Goal: Task Accomplishment & Management: Manage account settings

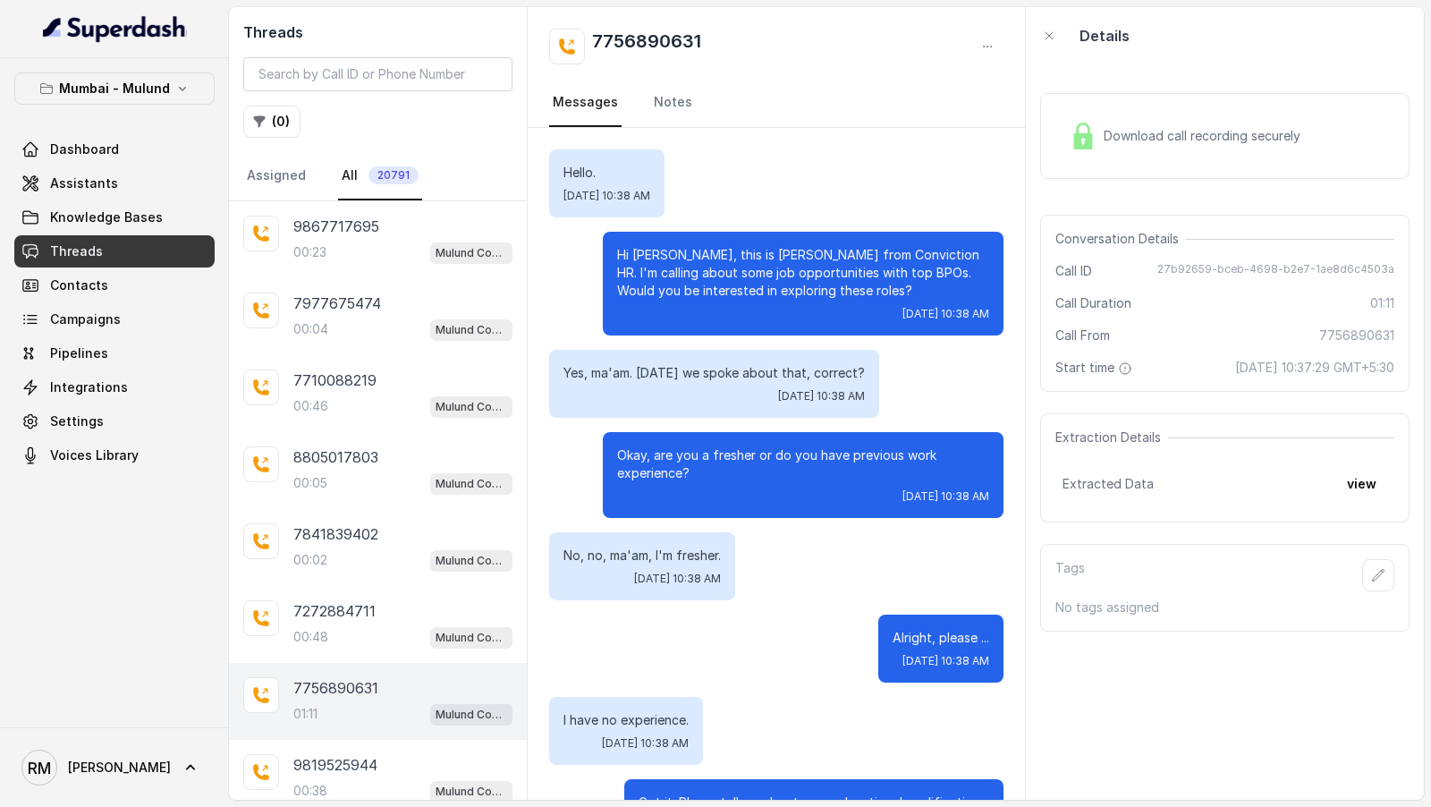
scroll to position [1090, 0]
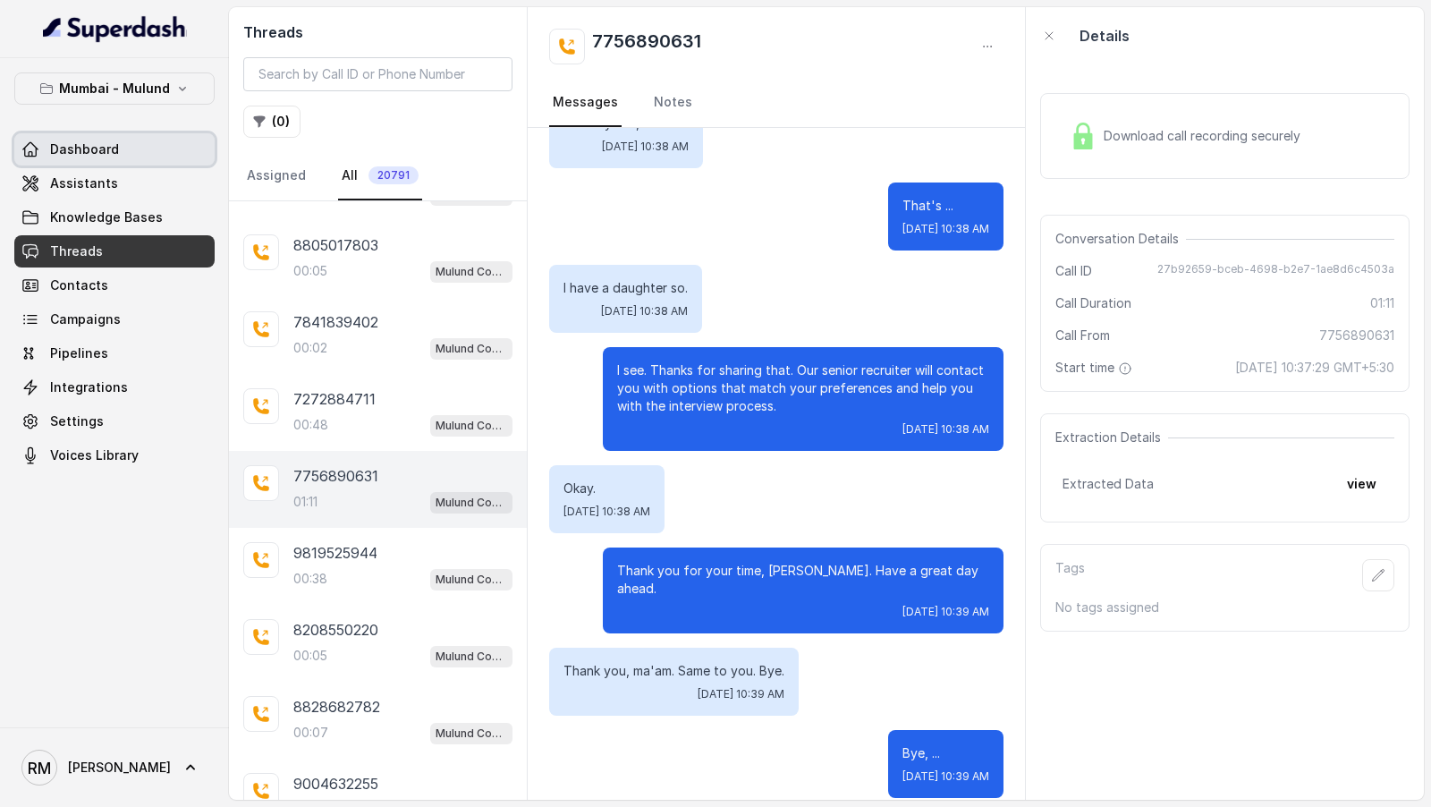
click at [108, 141] on span "Dashboard" at bounding box center [84, 149] width 69 height 18
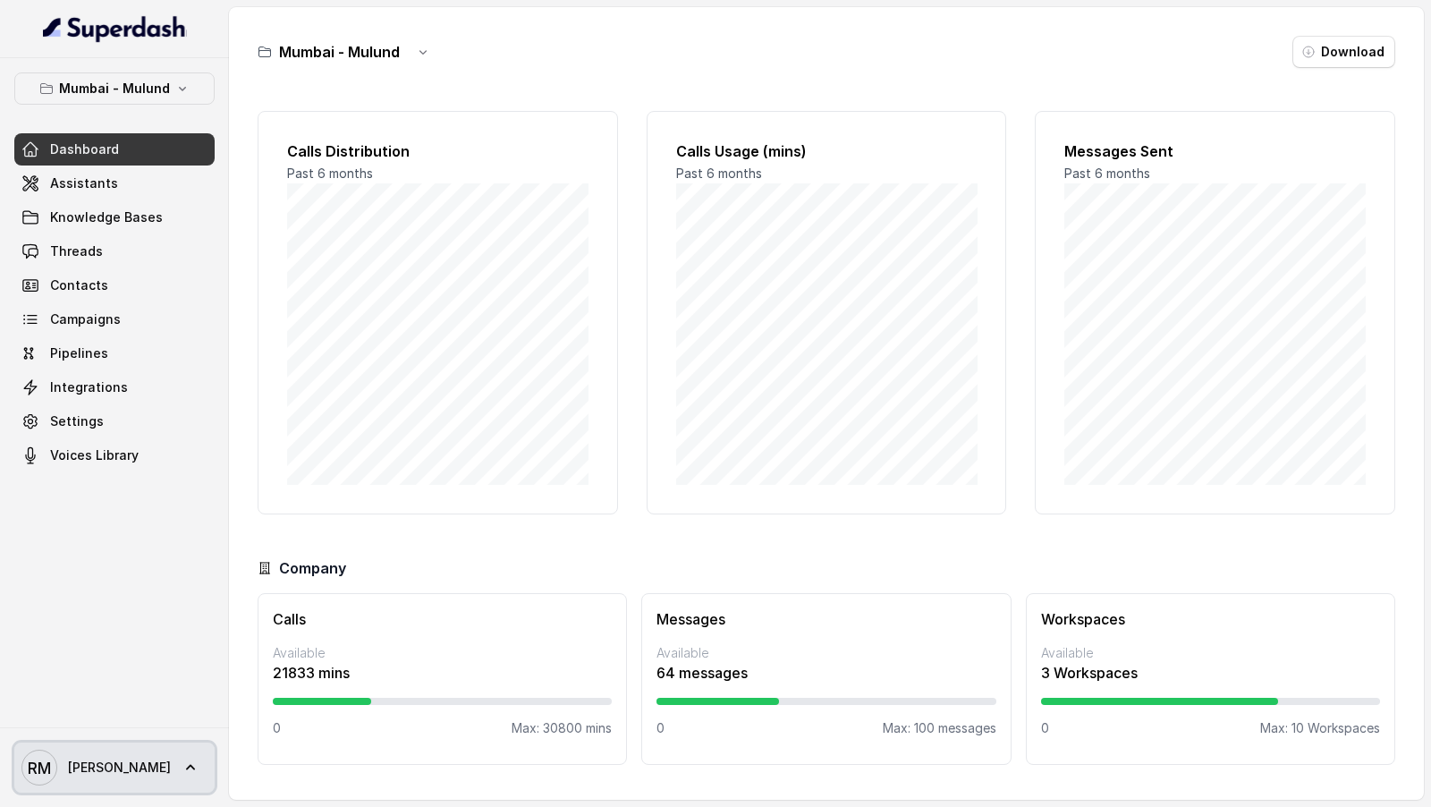
click at [65, 782] on span "[PERSON_NAME] [PERSON_NAME]" at bounding box center [95, 768] width 149 height 36
click at [195, 518] on nav "Mumbai - Mulund Dashboard Assistants Knowledge Bases Threads Contacts Campaigns…" at bounding box center [114, 403] width 229 height 807
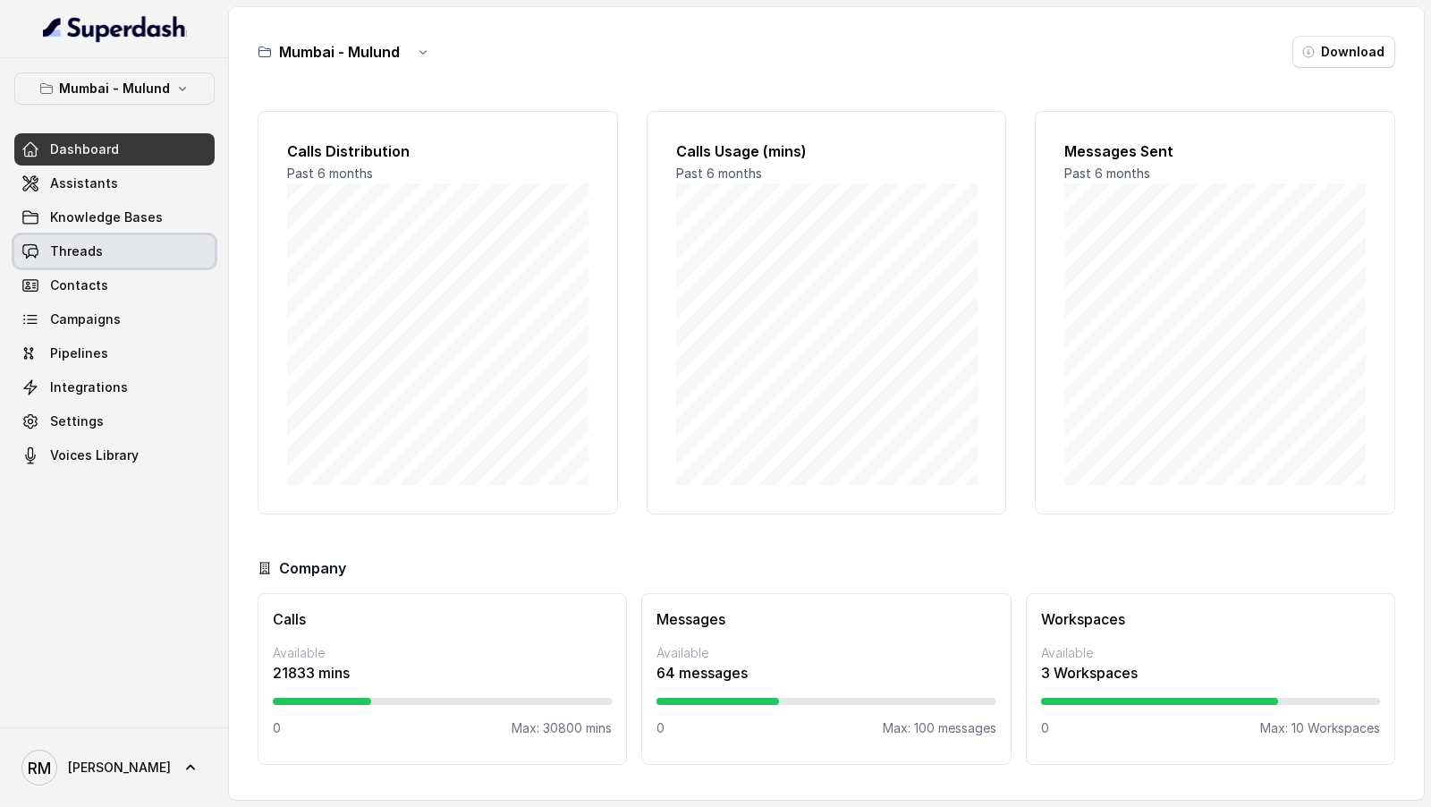
click at [187, 258] on link "Threads" at bounding box center [114, 251] width 200 height 32
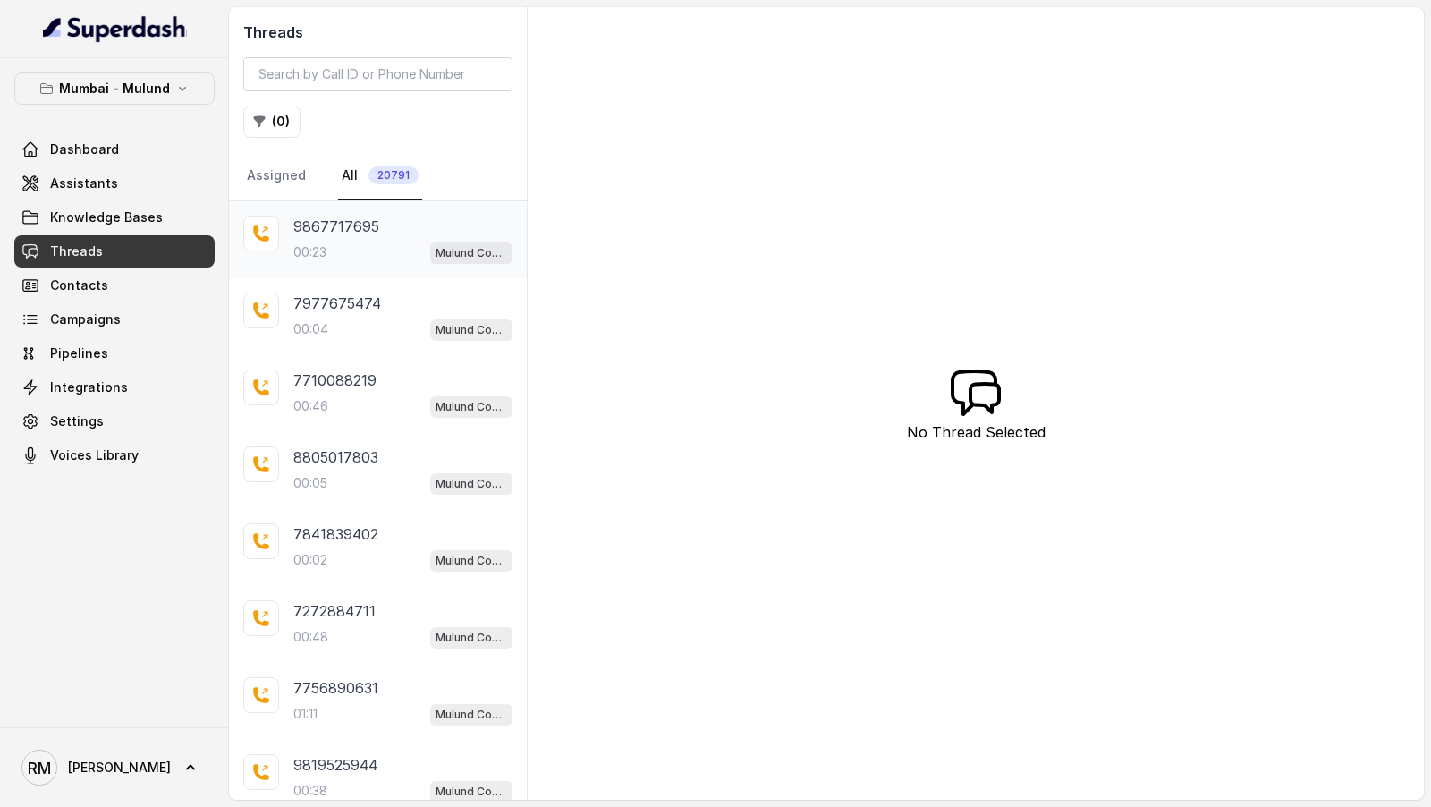
click at [386, 252] on div "00:23 Mulund Conviction HR Outbound Assistant" at bounding box center [402, 252] width 219 height 23
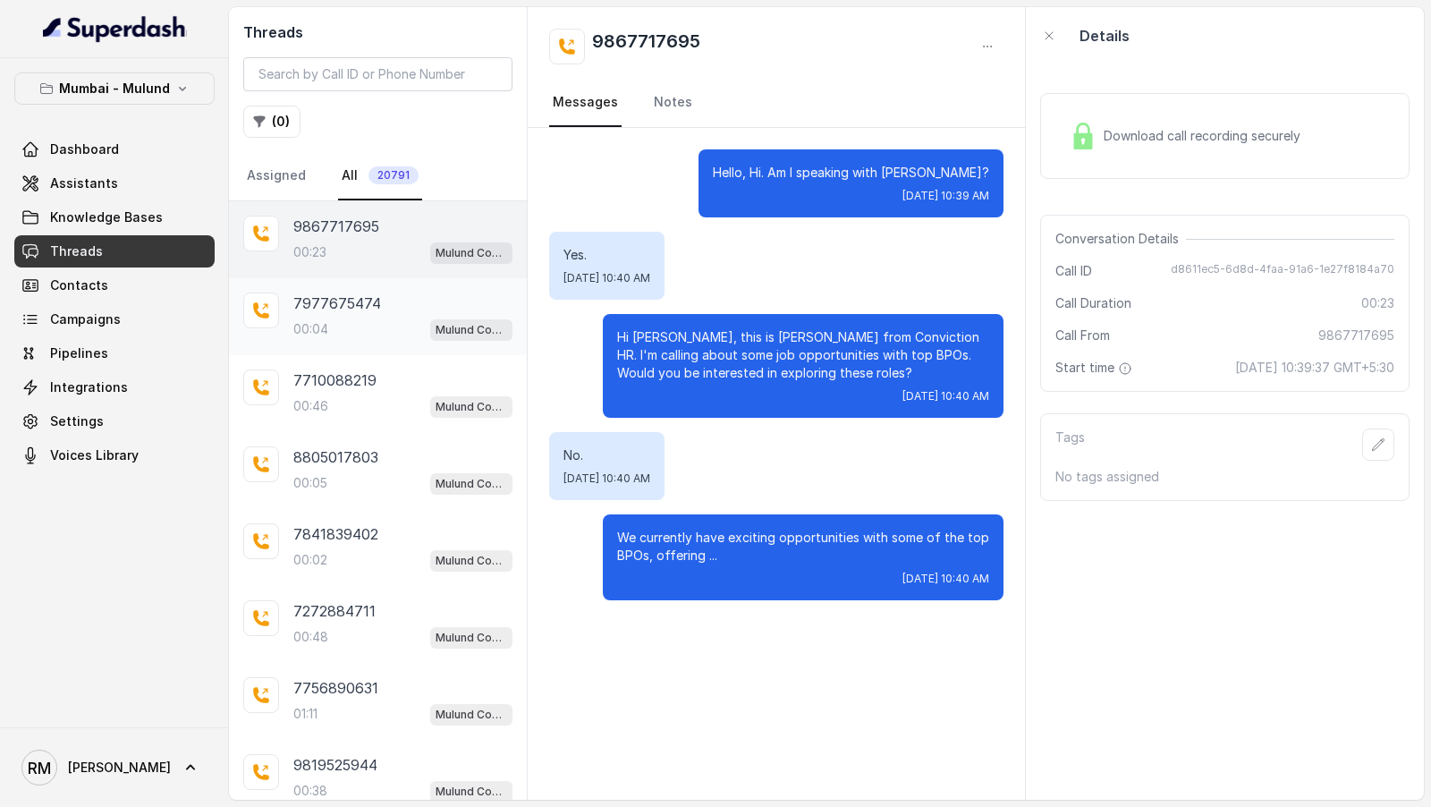
click at [335, 307] on p "7977675474" at bounding box center [337, 302] width 88 height 21
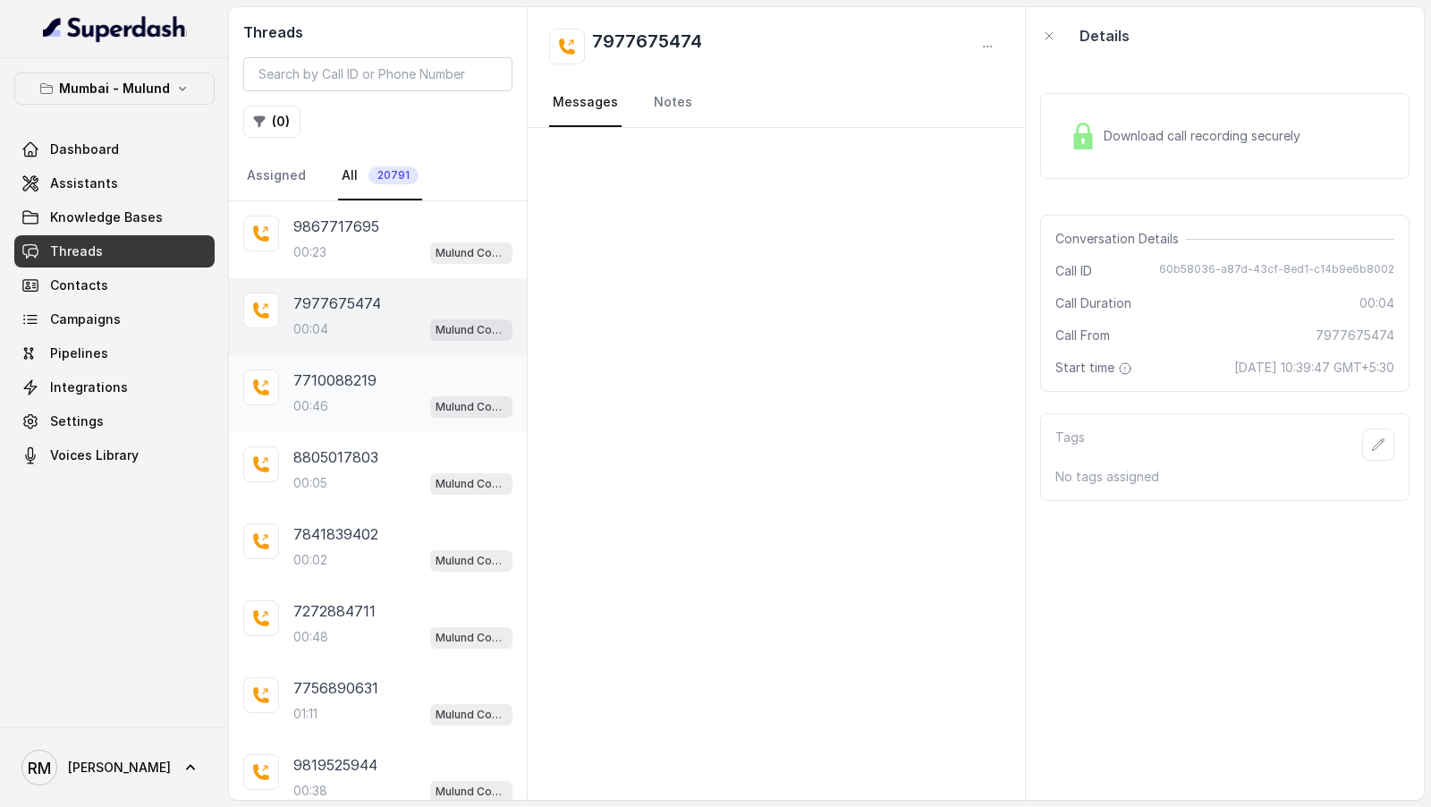
click at [343, 385] on p "7710088219" at bounding box center [334, 379] width 83 height 21
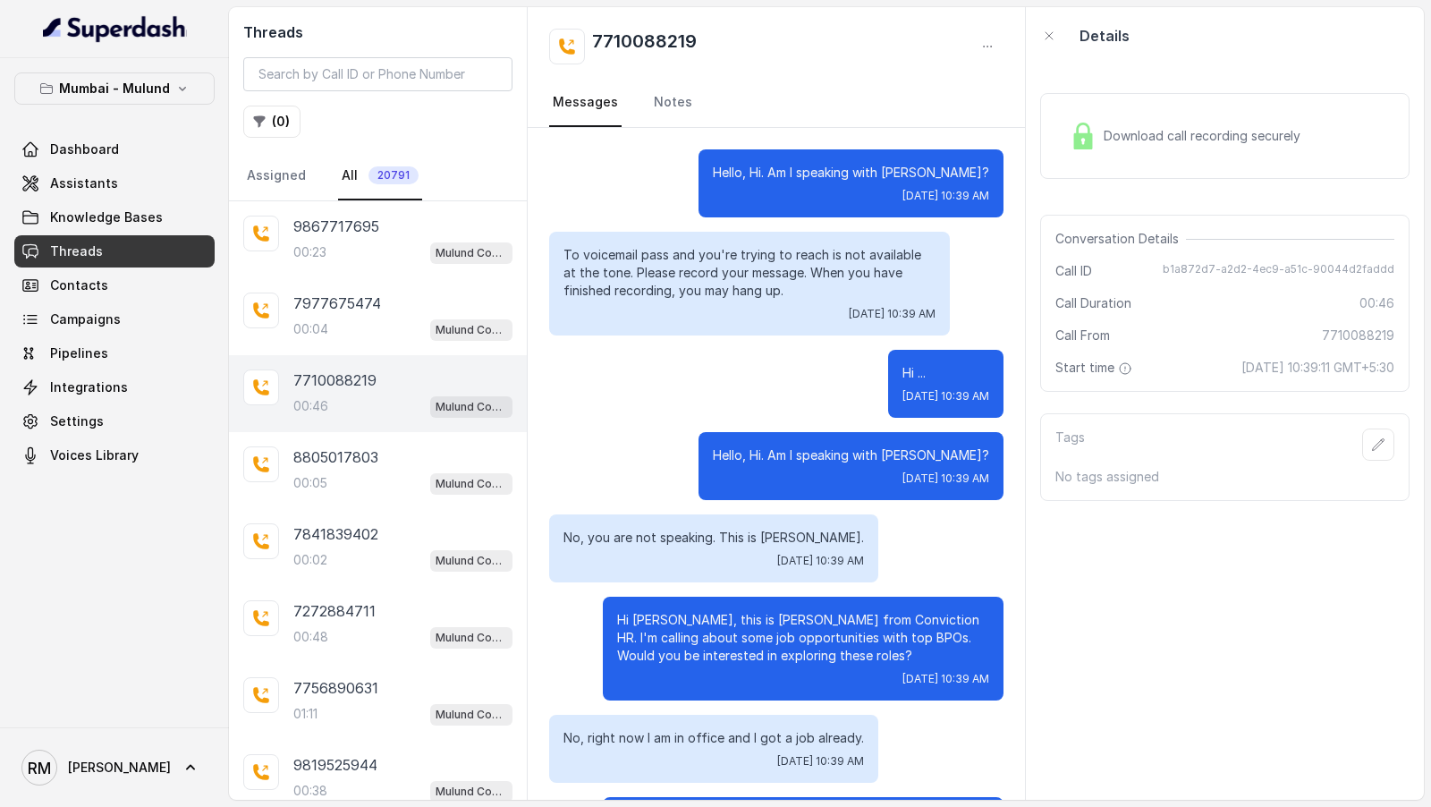
scroll to position [303, 0]
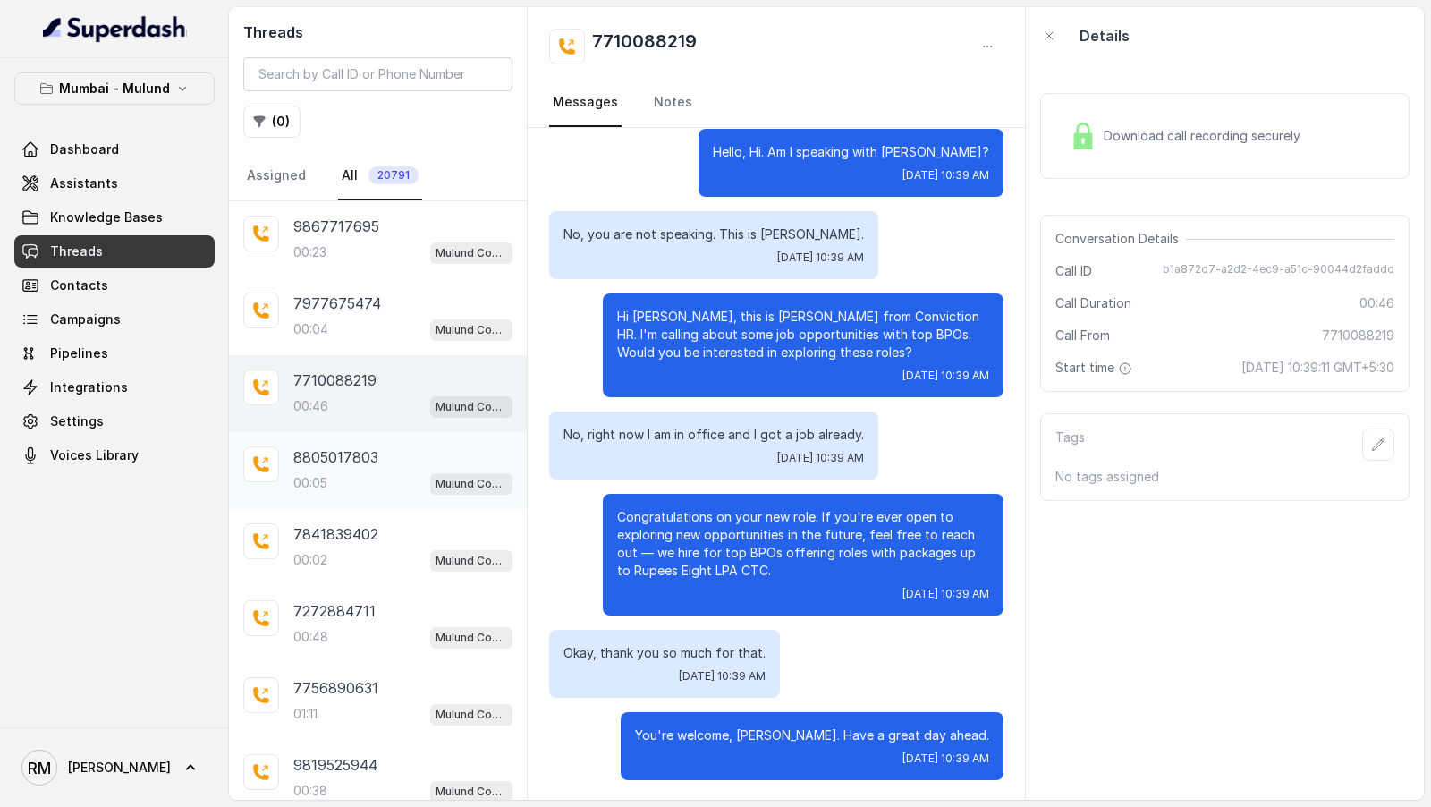
click at [300, 460] on p "8805017803" at bounding box center [335, 456] width 85 height 21
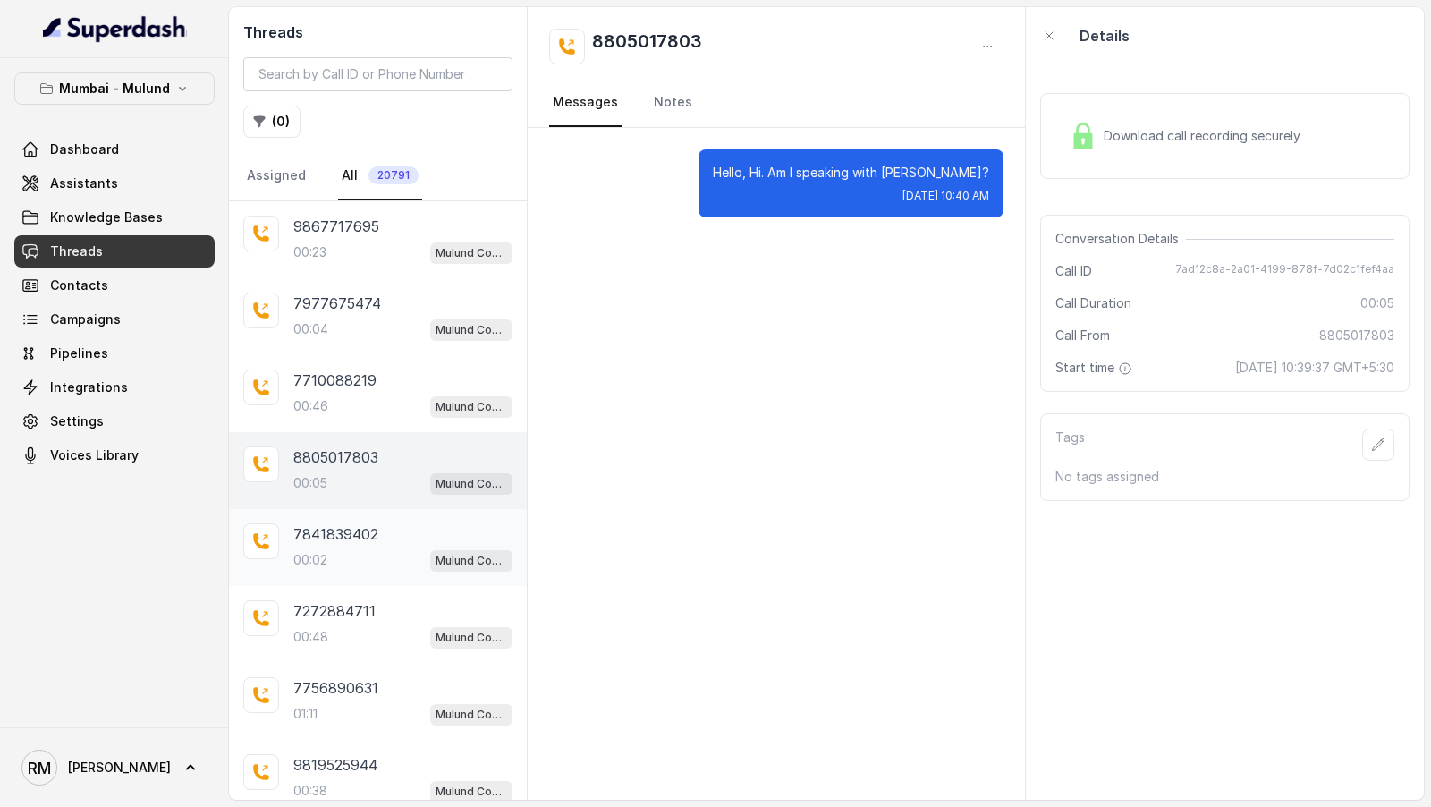
click at [326, 548] on div "00:02 Mulund Conviction HR Outbound Assistant" at bounding box center [402, 559] width 219 height 23
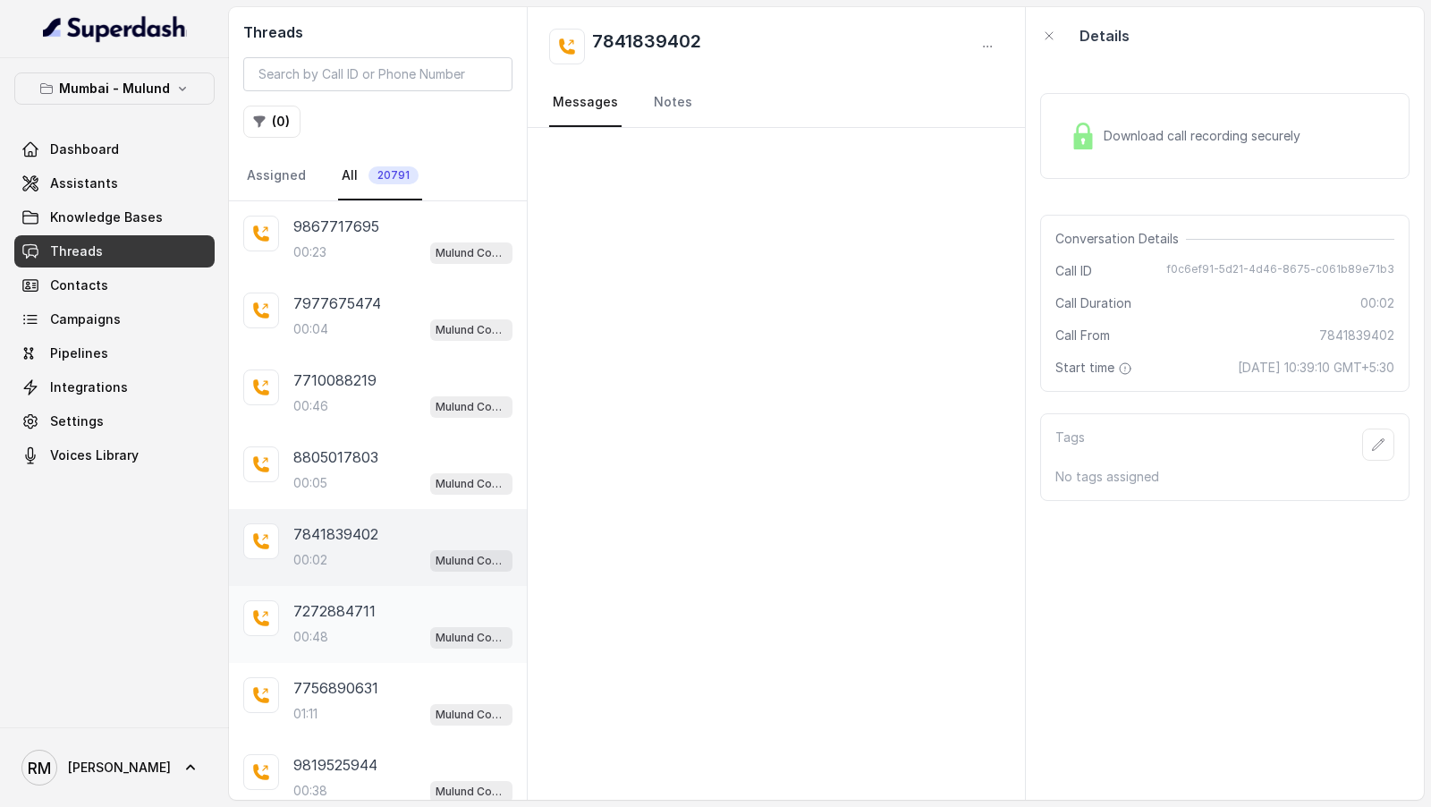
click at [336, 625] on div "00:48 Mulund Conviction HR Outbound Assistant" at bounding box center [402, 636] width 219 height 23
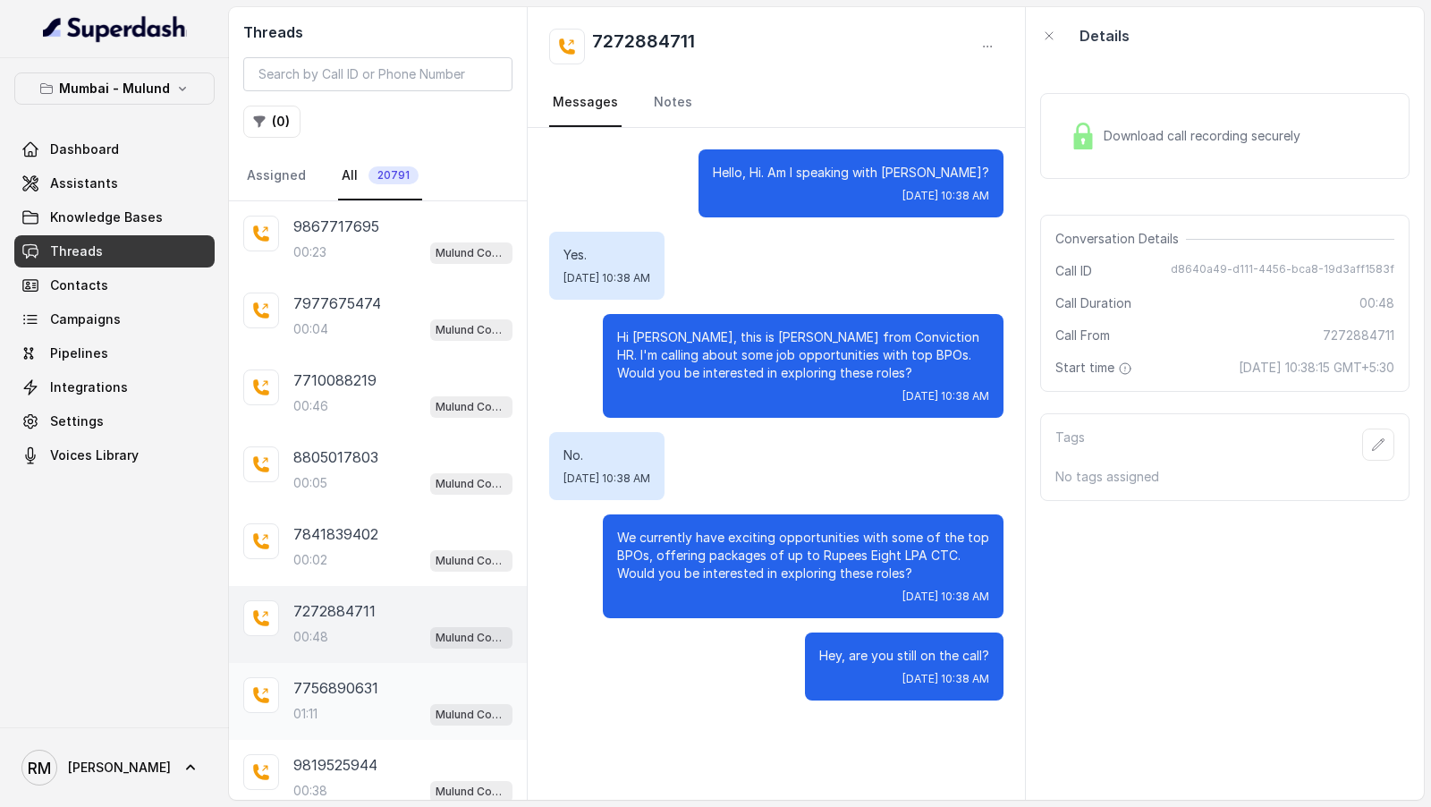
click at [335, 702] on div "01:11 Mulund Conviction HR Outbound Assistant" at bounding box center [402, 713] width 219 height 23
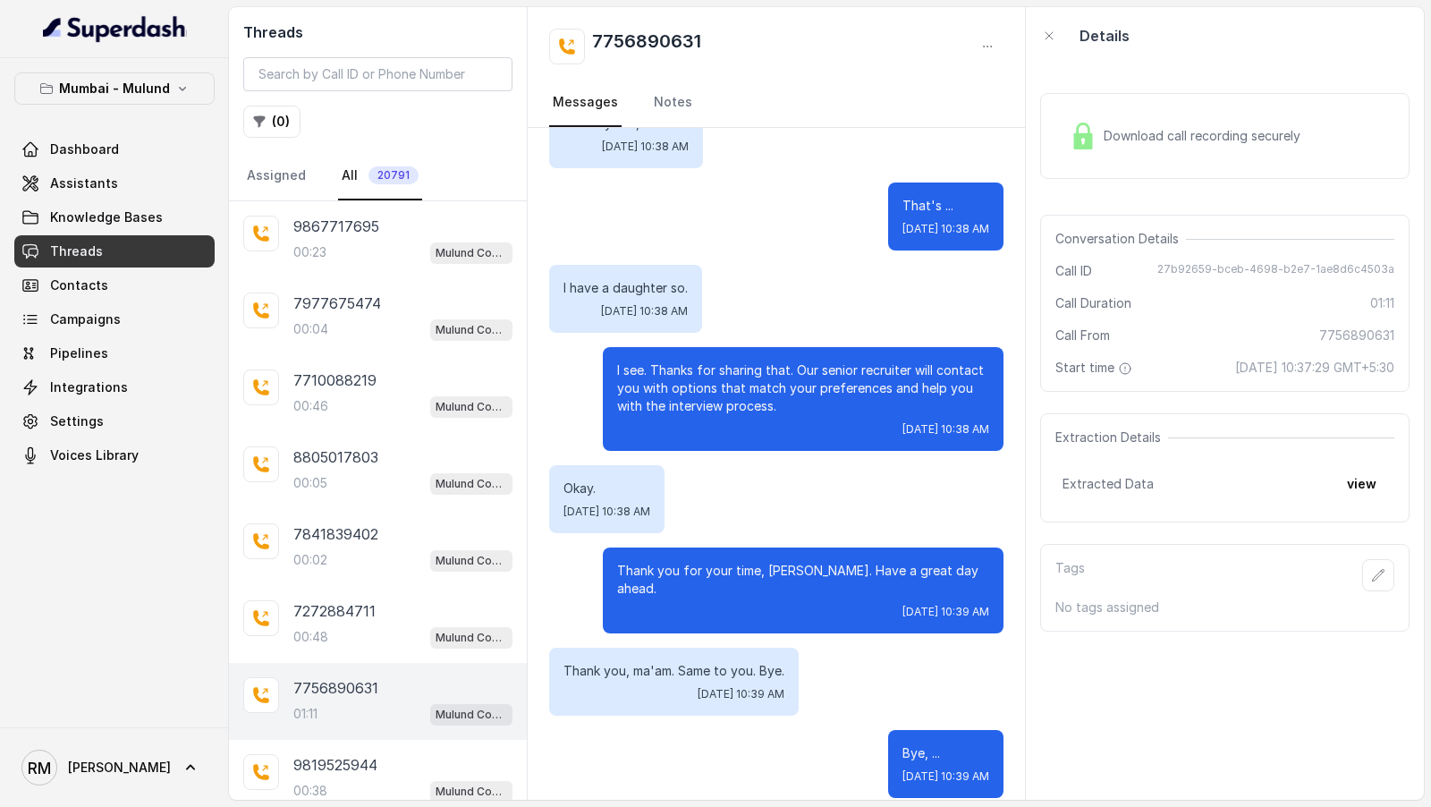
scroll to position [112, 0]
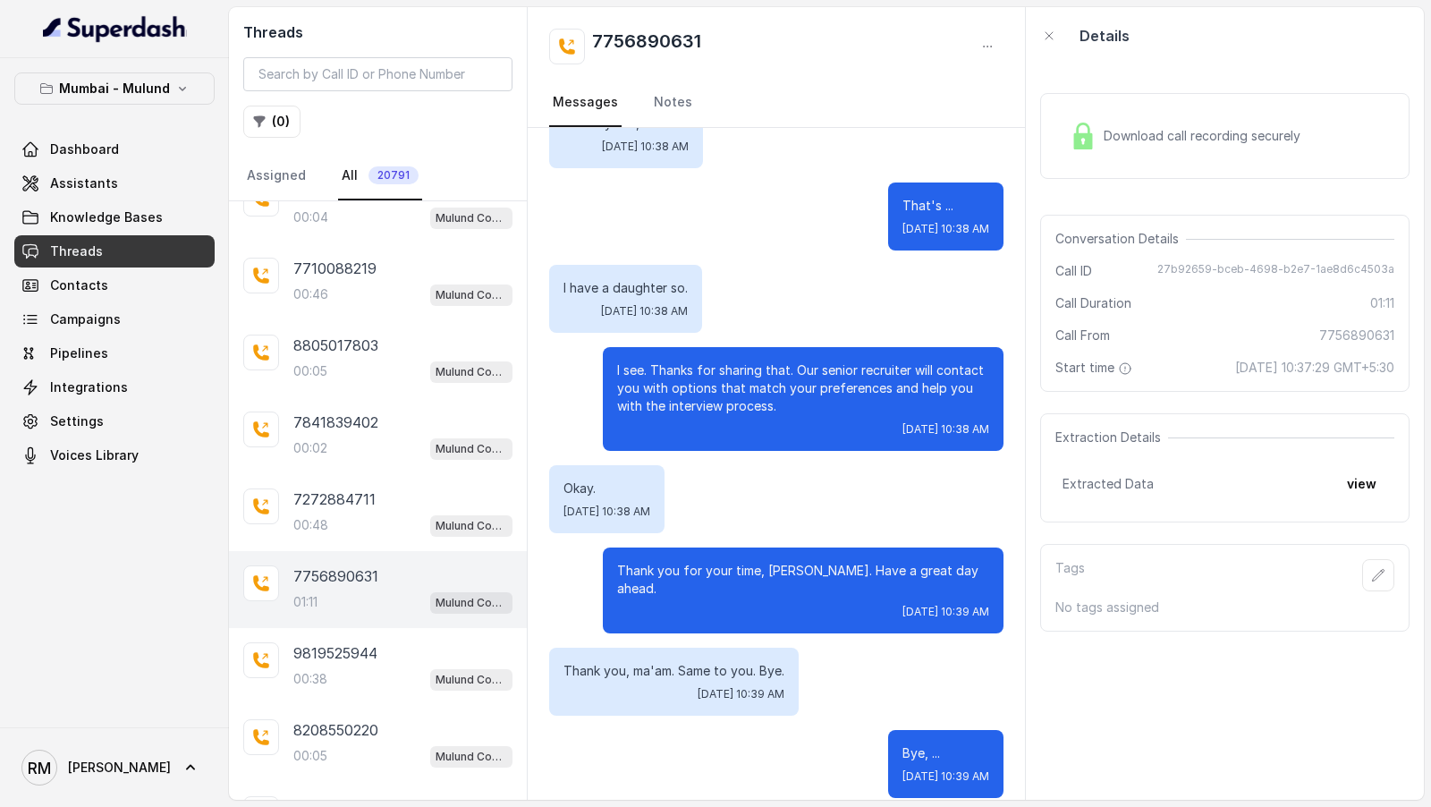
click at [335, 705] on div "8208550220 00:05 Mulund Conviction HR Outbound Assistant" at bounding box center [378, 743] width 298 height 77
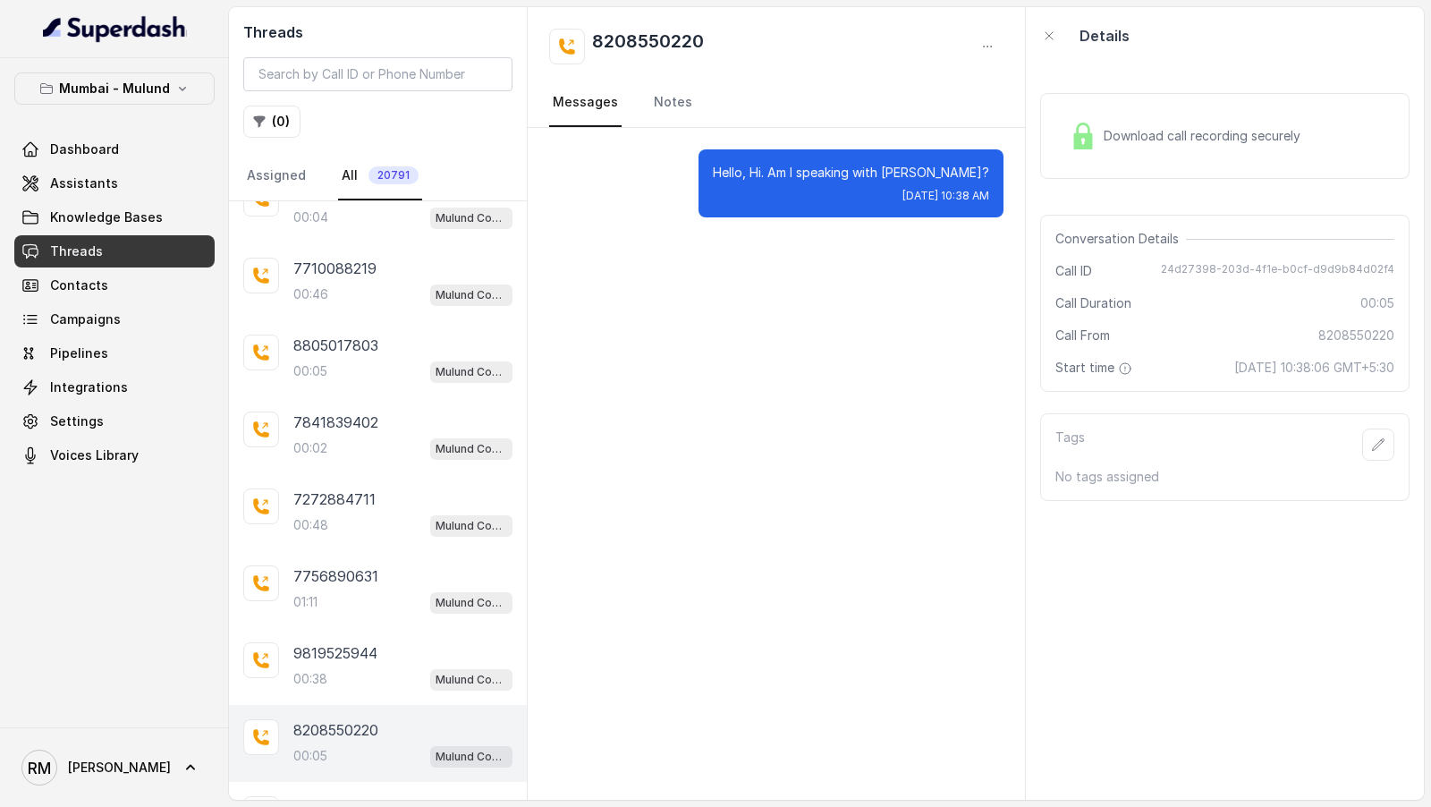
click at [326, 767] on div "8208550220 00:05 Mulund Conviction HR Outbound Assistant" at bounding box center [378, 743] width 298 height 77
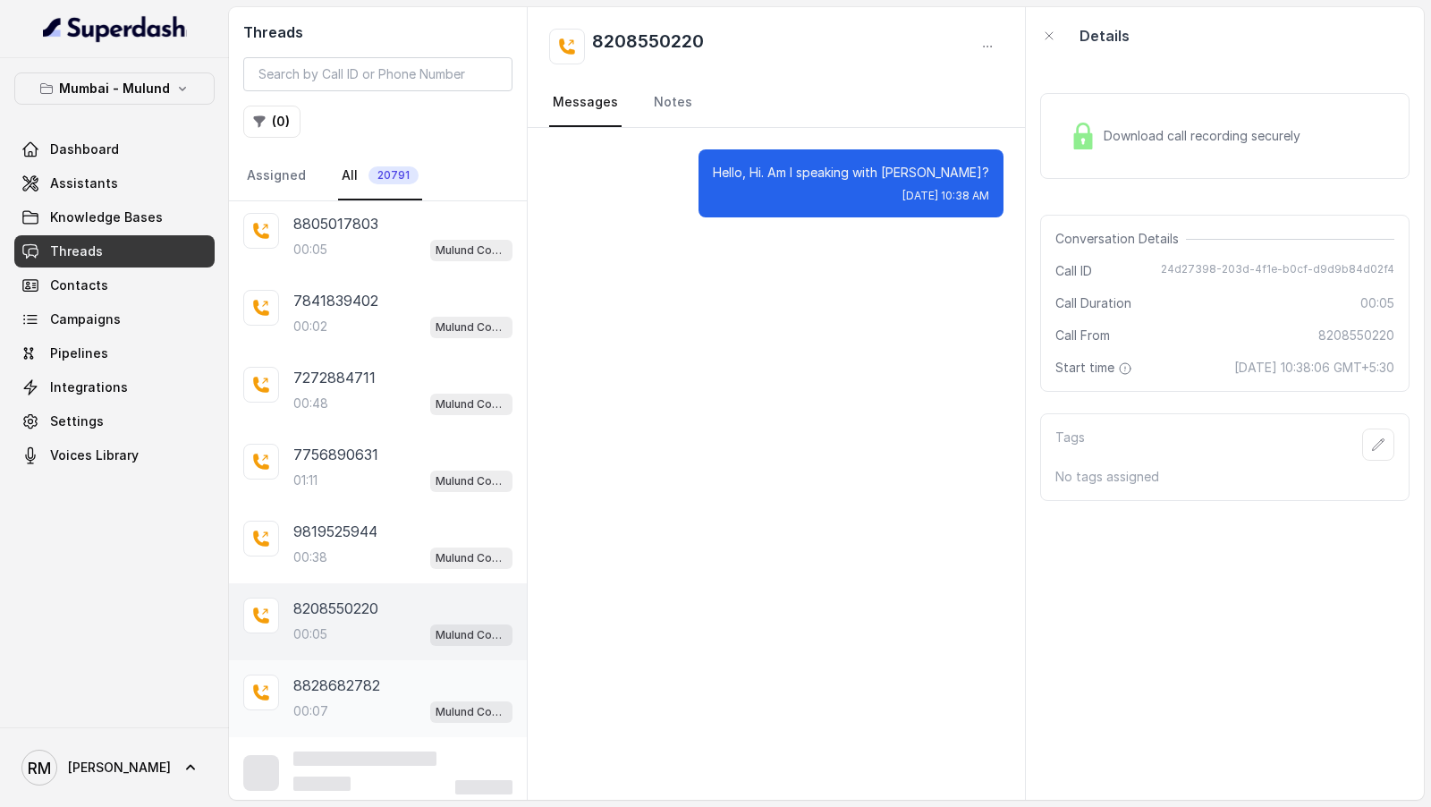
click at [370, 674] on p "8828682782" at bounding box center [336, 684] width 87 height 21
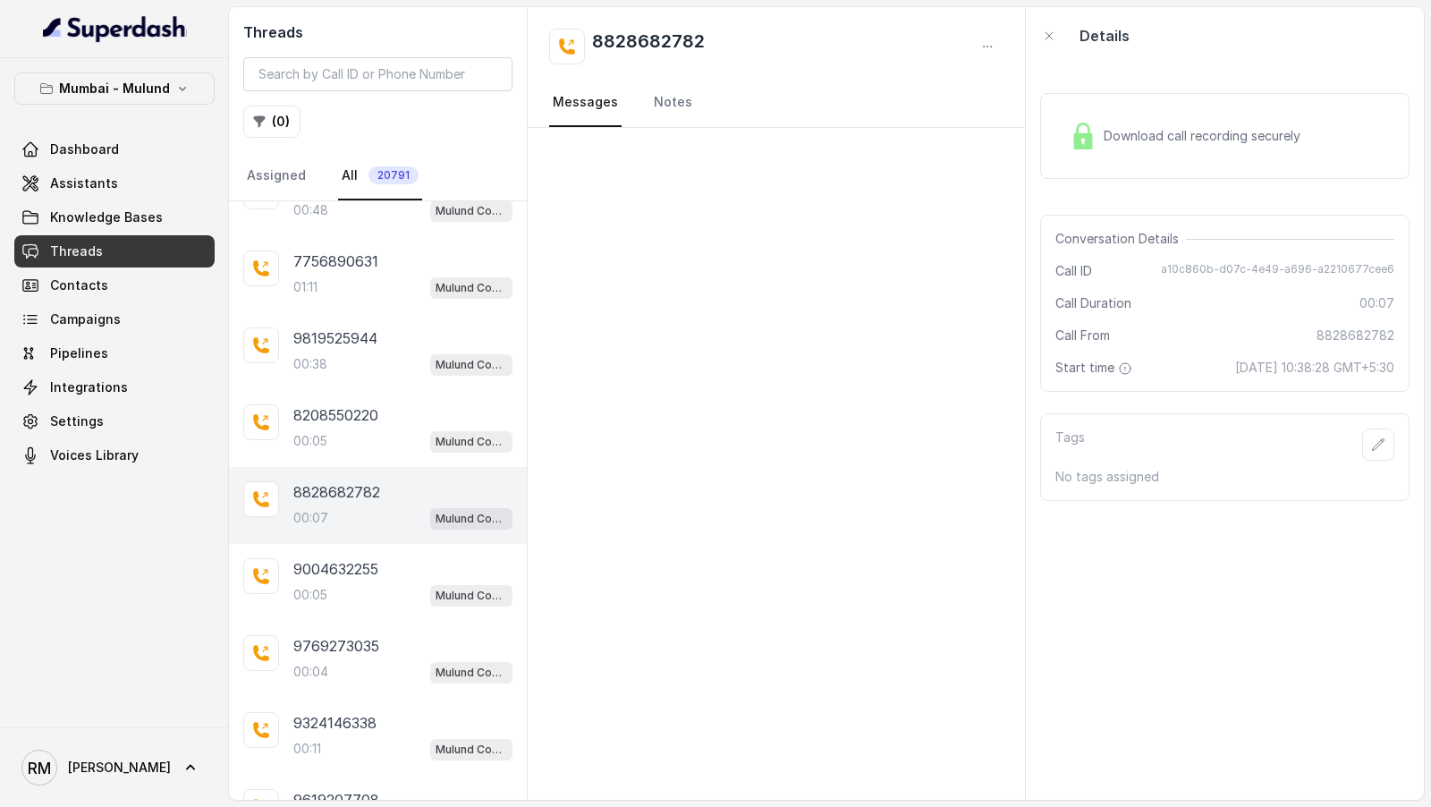
scroll to position [461, 0]
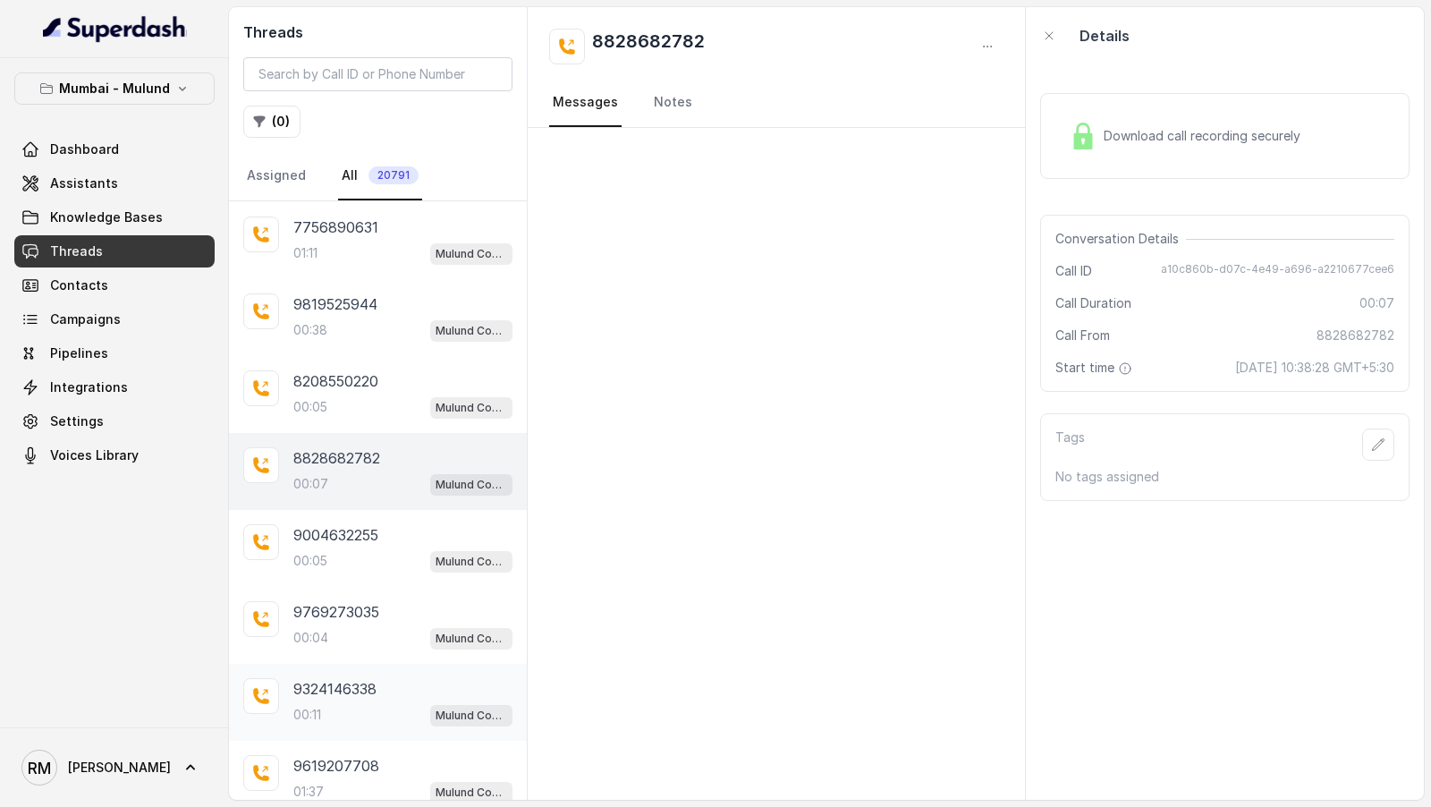
click at [372, 703] on div "00:11 Mulund Conviction HR Outbound Assistant" at bounding box center [402, 714] width 219 height 23
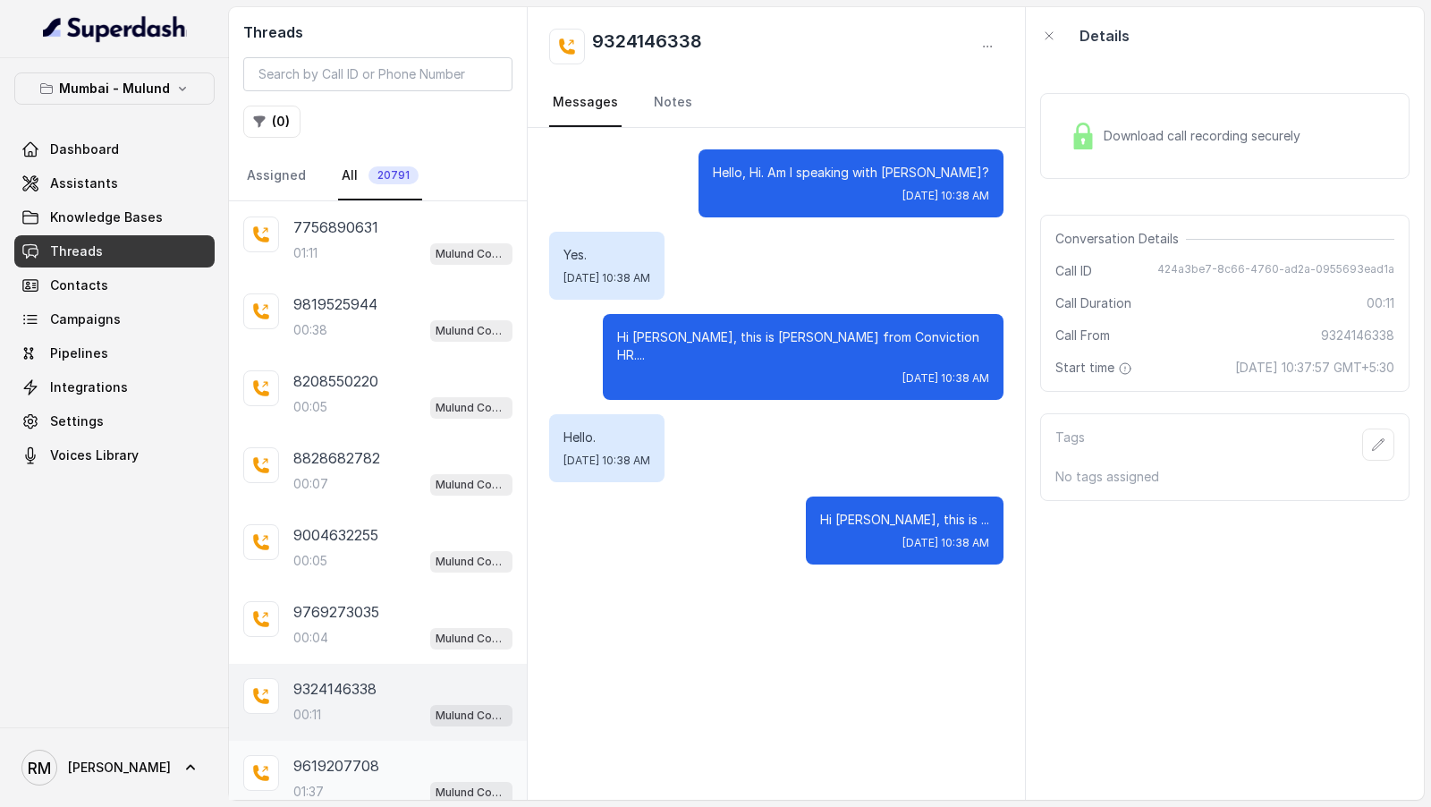
click at [358, 755] on p "9619207708" at bounding box center [336, 765] width 86 height 21
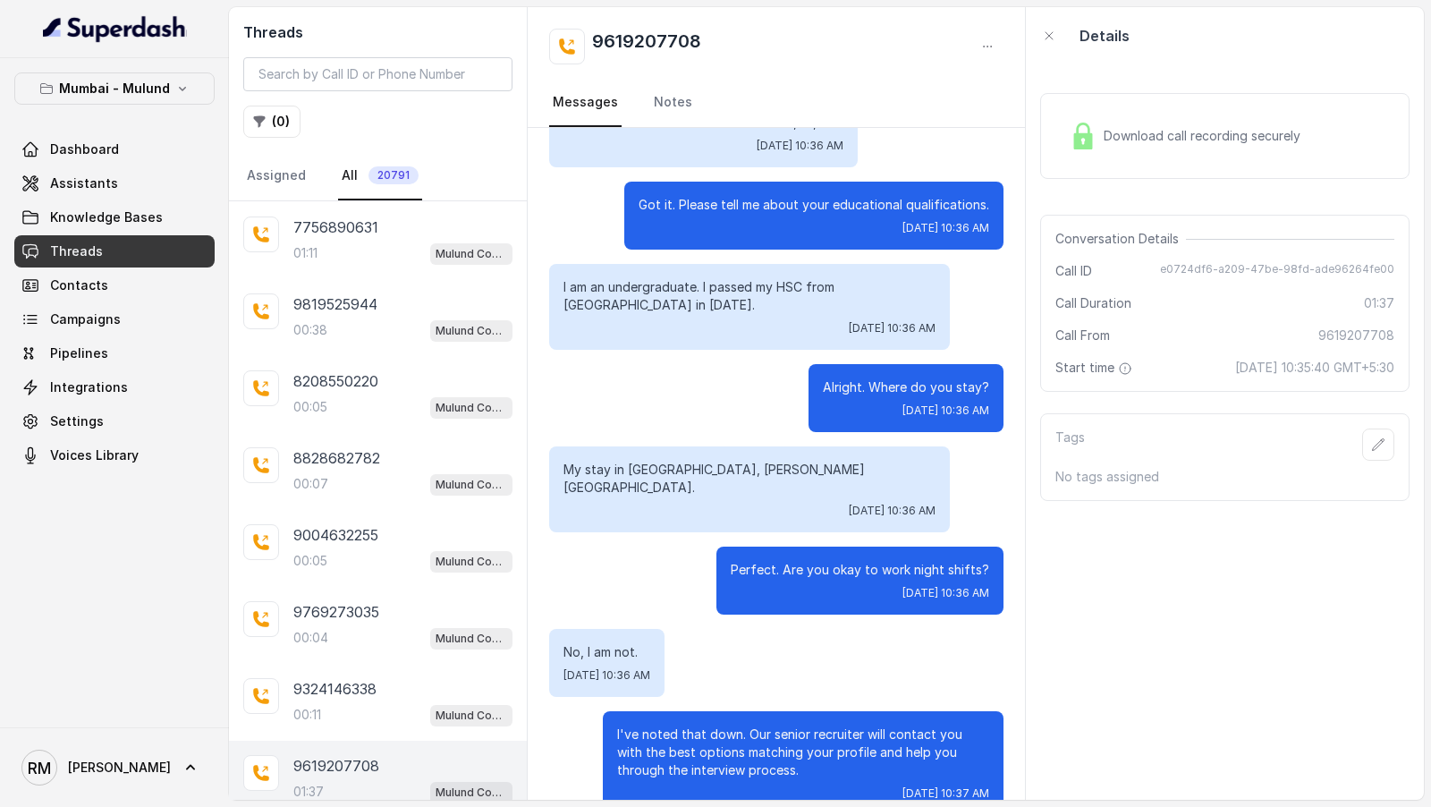
scroll to position [1044, 0]
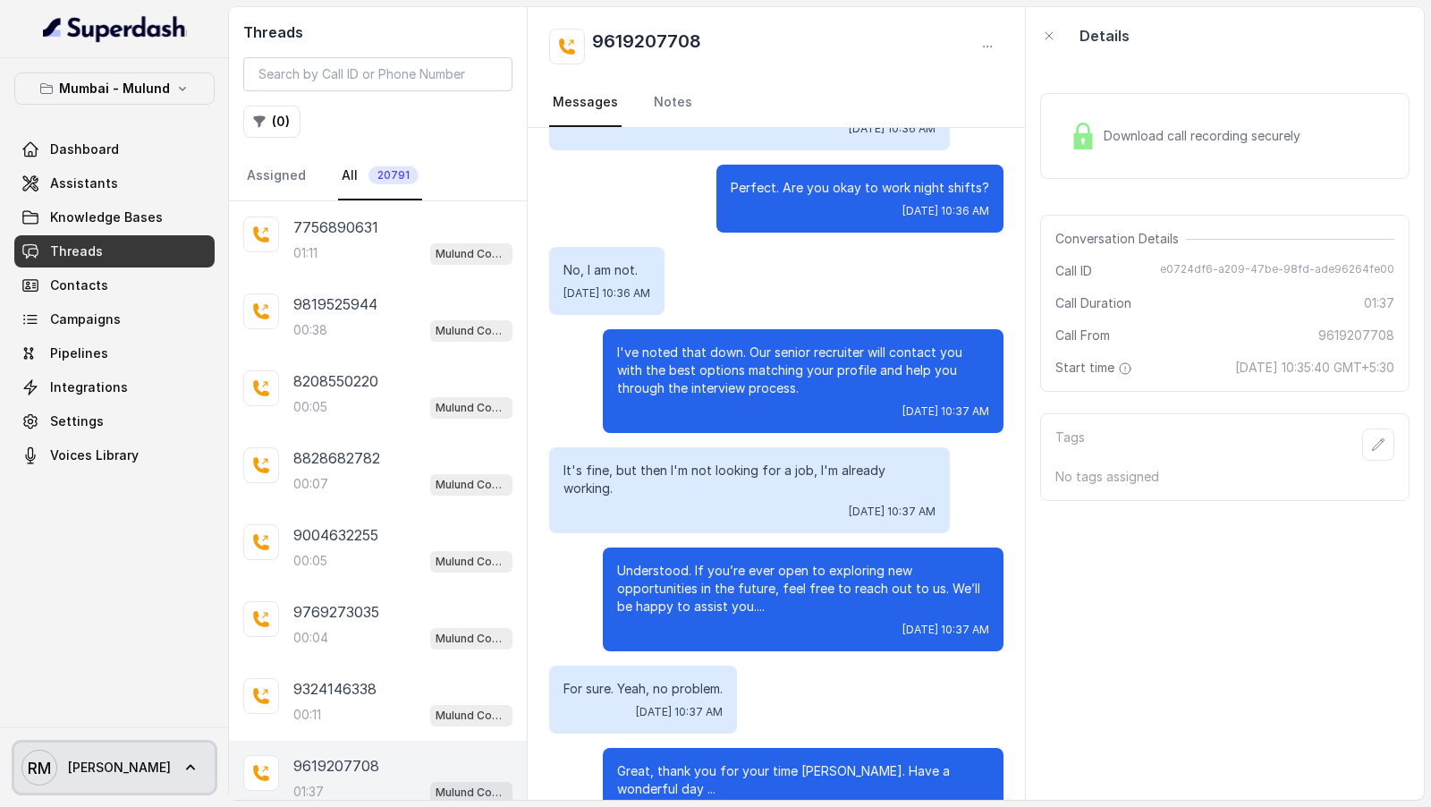
click at [65, 781] on span "[PERSON_NAME] [PERSON_NAME]" at bounding box center [95, 768] width 149 height 36
click at [630, 550] on div "Mumbai - Mulund Dashboard Assistants Knowledge Bases Threads Contacts Campaigns…" at bounding box center [715, 403] width 1431 height 807
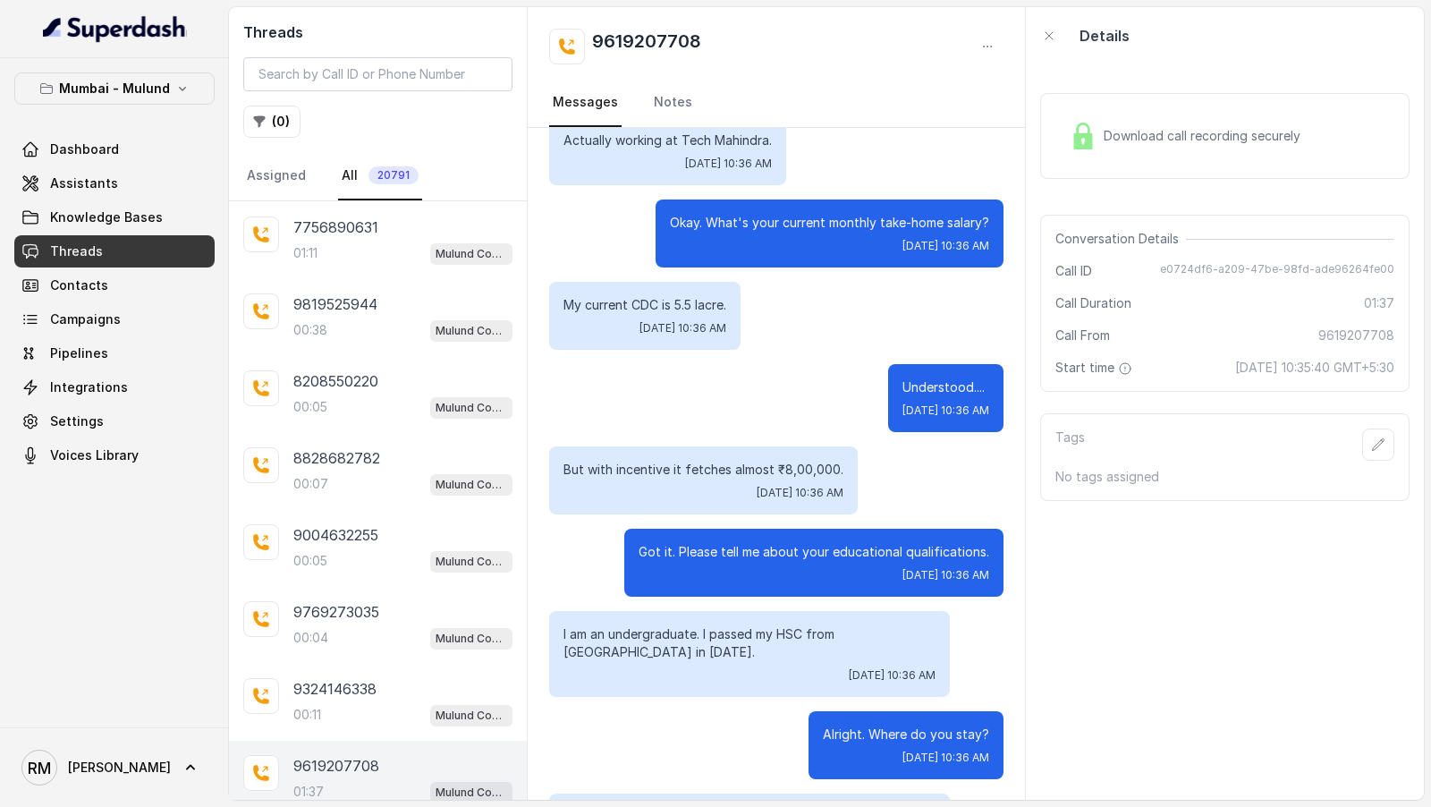
scroll to position [0, 0]
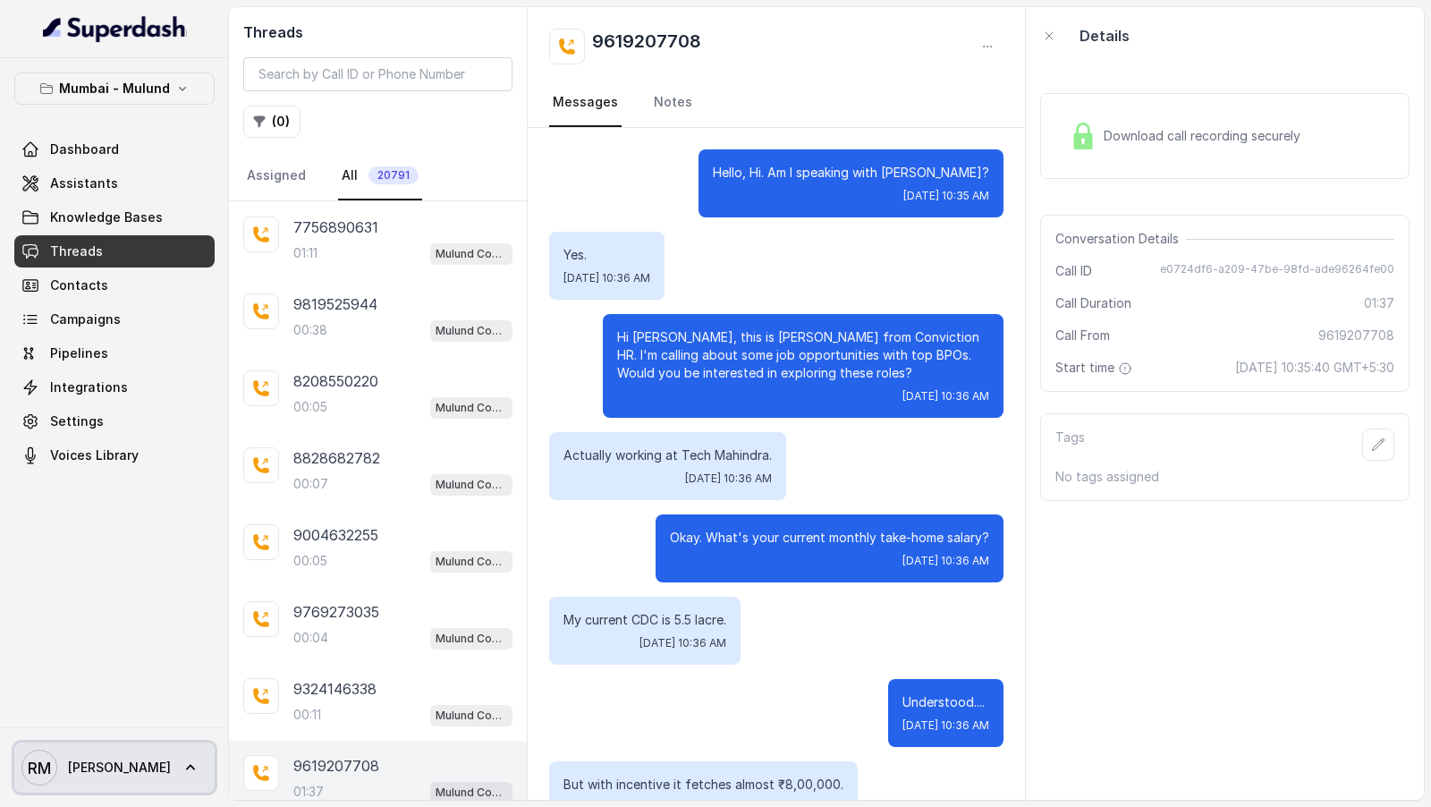
click at [32, 787] on link "[PERSON_NAME] [PERSON_NAME]" at bounding box center [114, 767] width 200 height 50
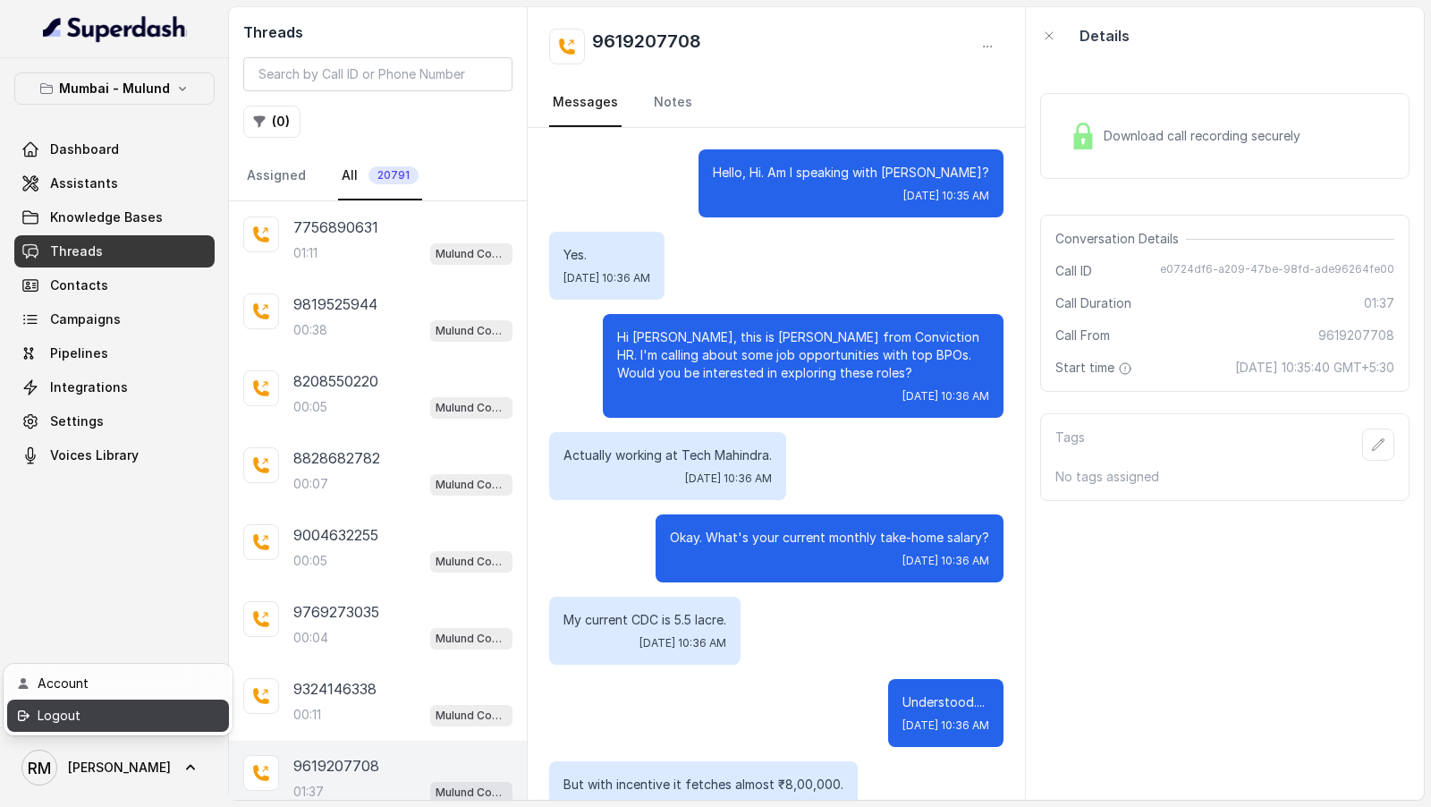
click at [80, 714] on div "Logout" at bounding box center [114, 715] width 152 height 21
